Goal: Task Accomplishment & Management: Use online tool/utility

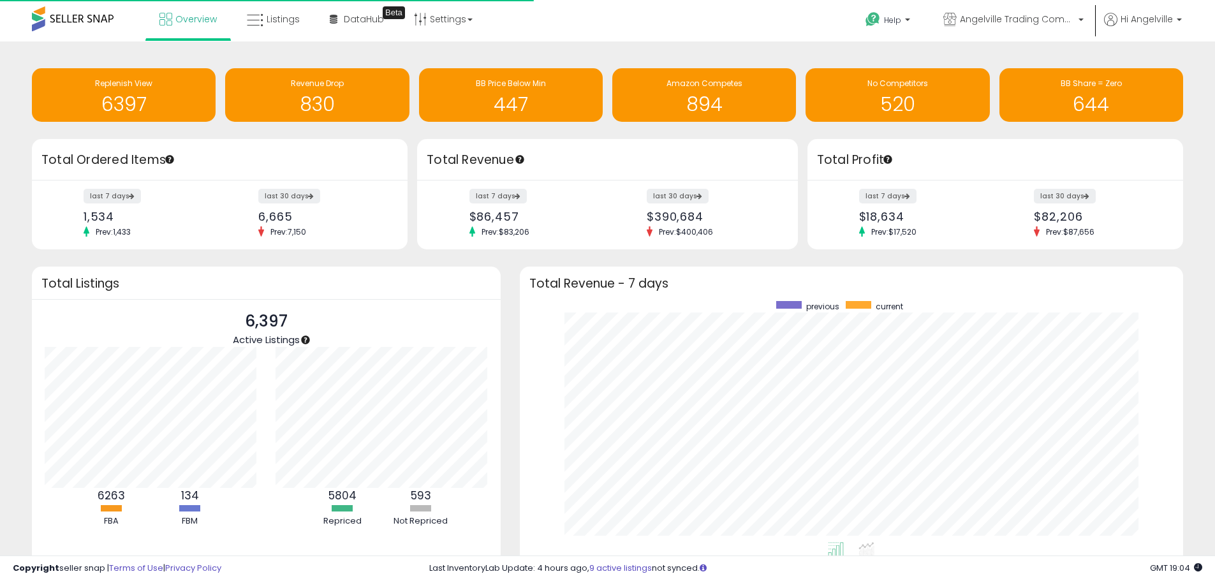
scroll to position [241, 638]
click at [274, 20] on span "Listings" at bounding box center [283, 19] width 33 height 13
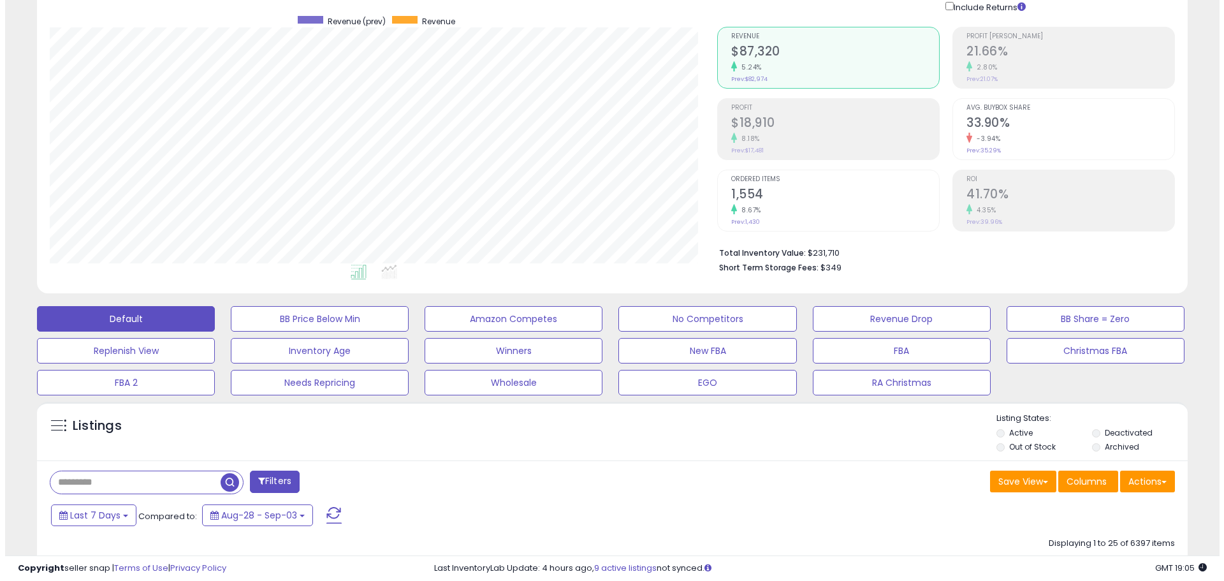
scroll to position [191, 0]
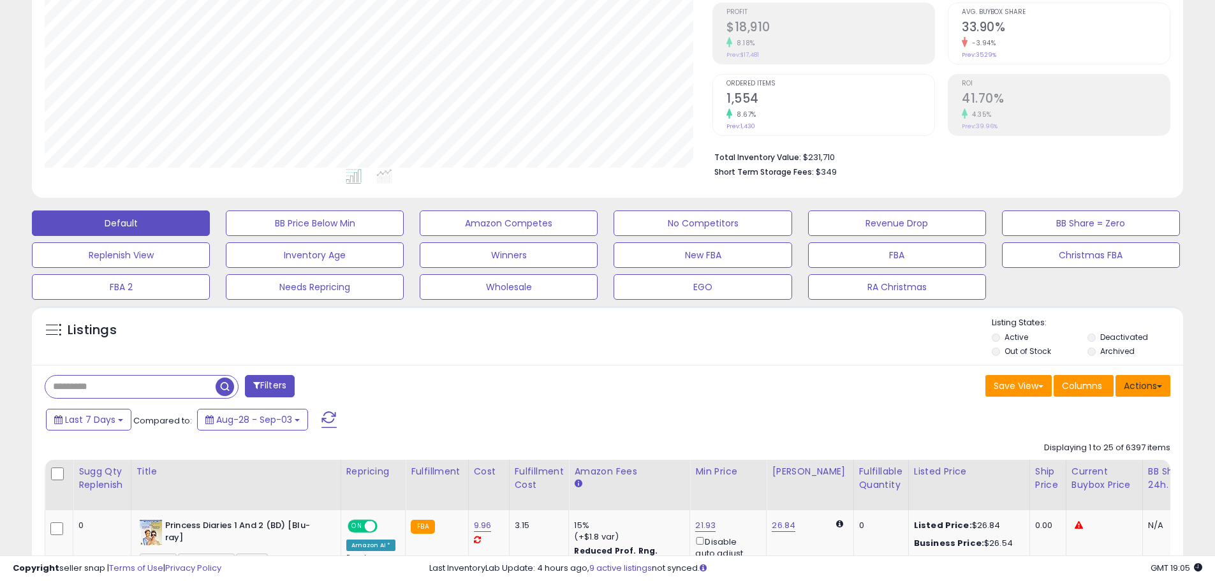
click at [1146, 381] on button "Actions" at bounding box center [1142, 386] width 55 height 22
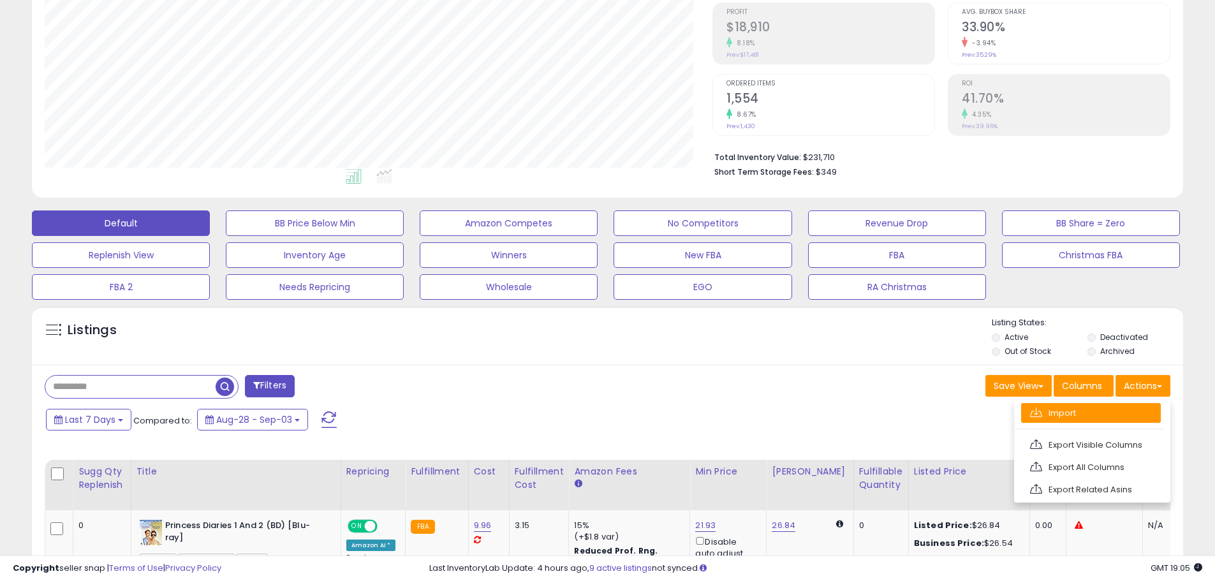
click at [1062, 414] on link "Import" at bounding box center [1091, 413] width 140 height 20
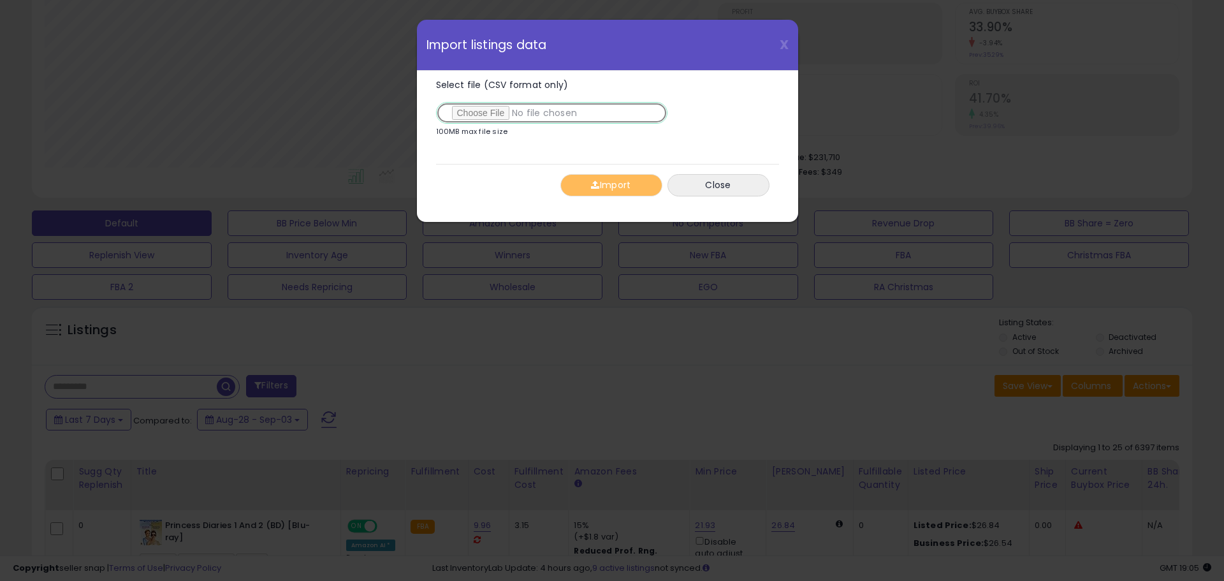
click at [483, 110] on input "Select file (CSV format only)" at bounding box center [551, 113] width 231 height 22
type input "**********"
click at [624, 185] on button "Import" at bounding box center [611, 185] width 102 height 22
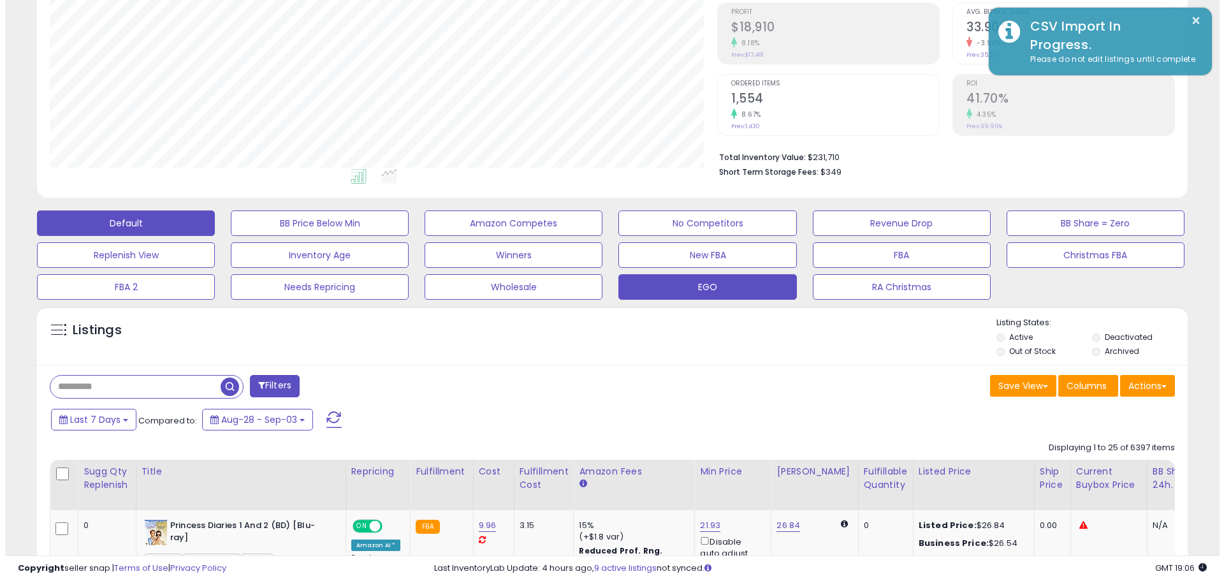
scroll to position [637327, 636920]
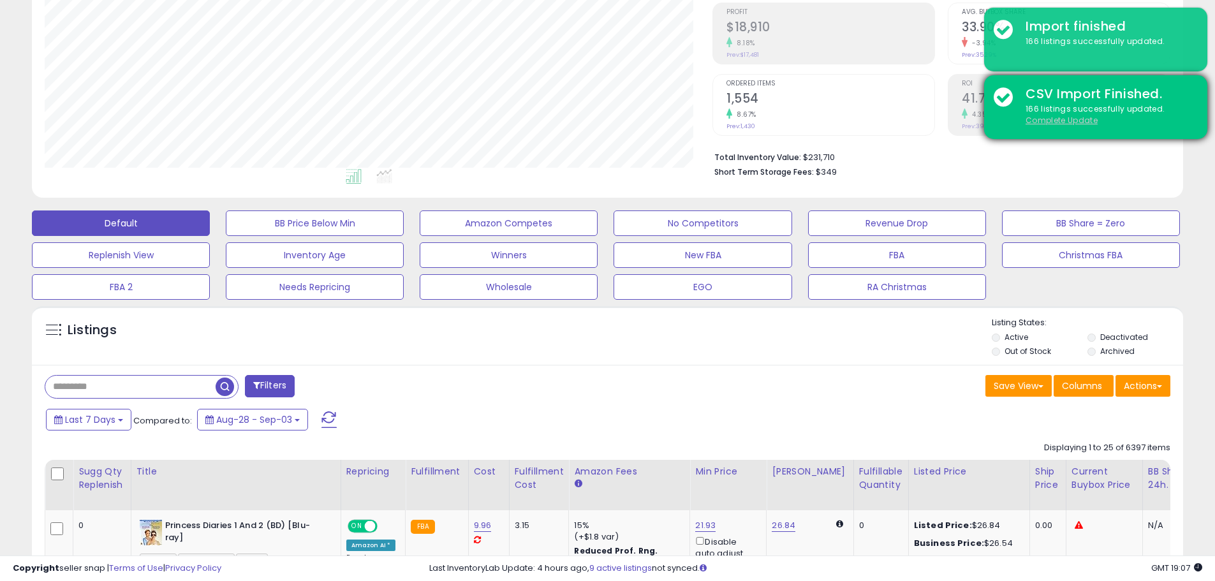
click at [1060, 121] on u "Complete Update" at bounding box center [1061, 120] width 72 height 11
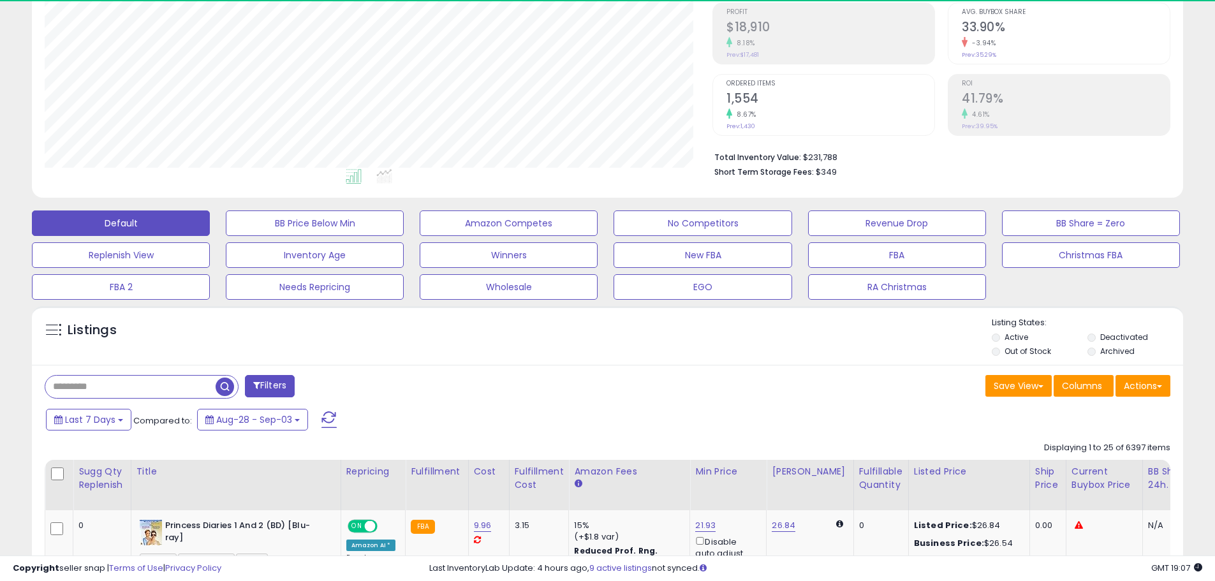
scroll to position [261, 668]
